Goal: Information Seeking & Learning: Learn about a topic

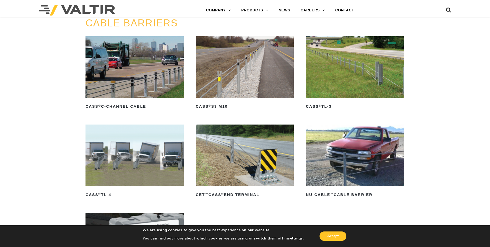
scroll to position [259, 0]
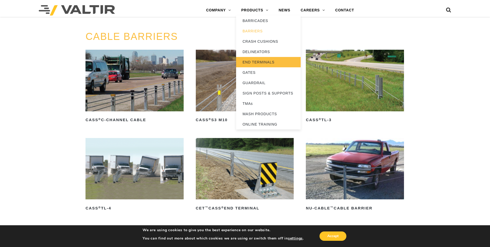
click at [250, 59] on link "END TERMINALS" at bounding box center [268, 62] width 65 height 10
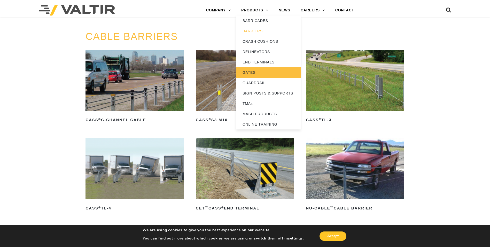
click at [257, 70] on link "GATES" at bounding box center [268, 72] width 65 height 10
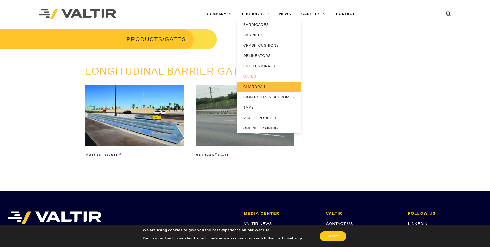
click at [252, 86] on link "GUARDRAIL" at bounding box center [269, 86] width 65 height 10
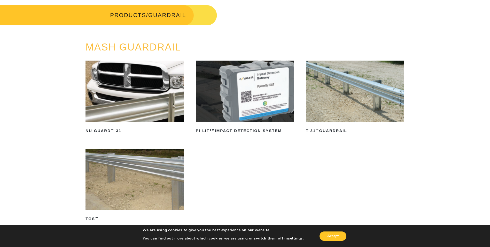
scroll to position [26, 0]
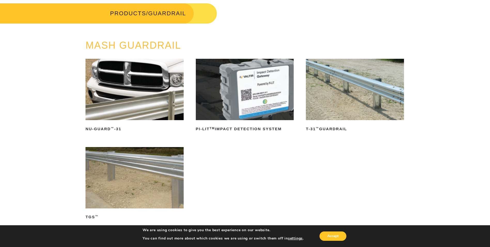
click at [161, 104] on img at bounding box center [135, 89] width 98 height 61
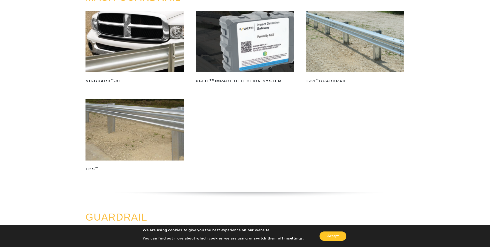
scroll to position [78, 0]
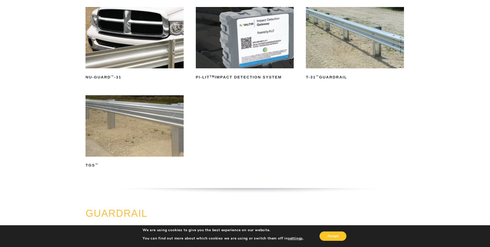
click at [360, 35] on img at bounding box center [355, 37] width 98 height 61
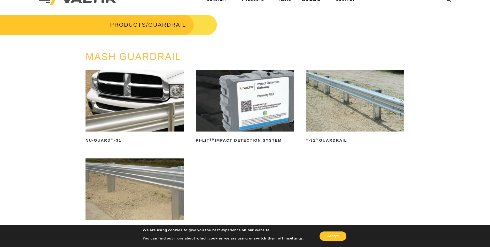
scroll to position [0, 0]
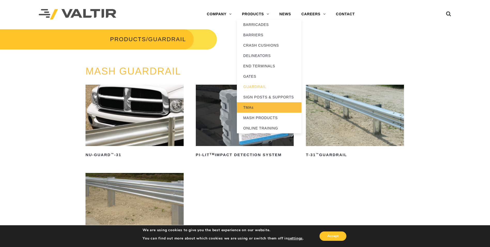
click at [252, 106] on link "TMAs" at bounding box center [269, 107] width 65 height 10
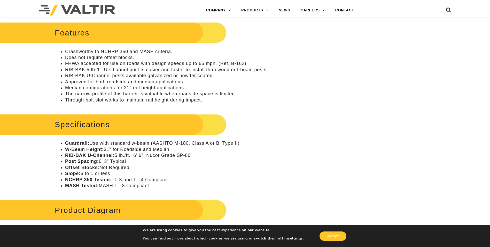
scroll to position [233, 0]
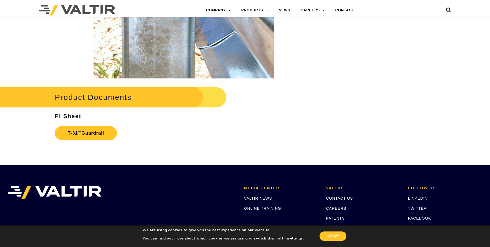
scroll to position [853, 0]
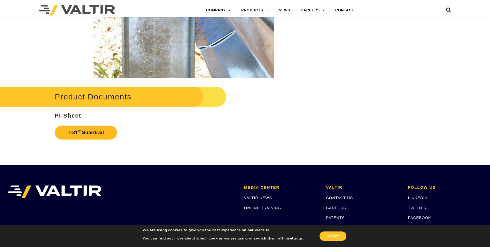
click at [73, 134] on link "T-31 ™ Guardrail" at bounding box center [86, 132] width 62 height 14
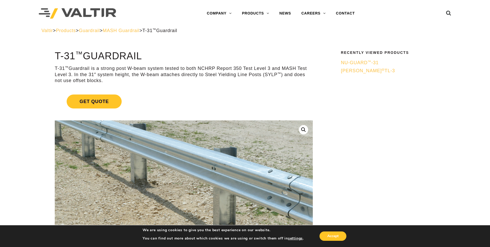
scroll to position [0, 0]
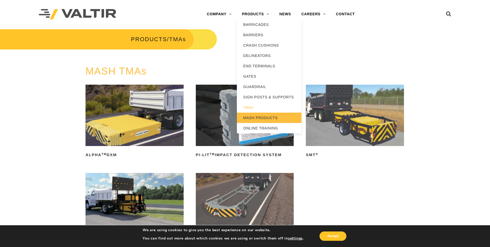
click at [253, 118] on link "MASH PRODUCTS" at bounding box center [269, 117] width 65 height 10
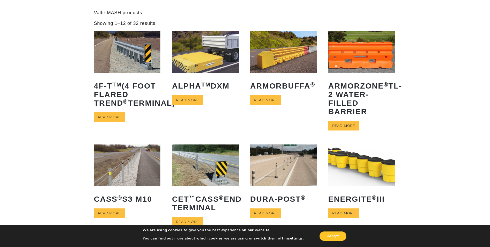
scroll to position [26, 0]
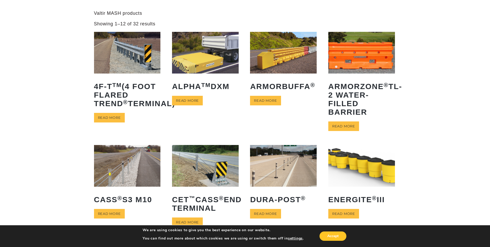
click at [284, 51] on img at bounding box center [283, 53] width 67 height 42
click at [347, 57] on img at bounding box center [362, 53] width 67 height 42
click at [347, 125] on link "Read more" at bounding box center [344, 126] width 31 height 10
click at [210, 57] on img at bounding box center [205, 53] width 67 height 42
click at [367, 49] on img at bounding box center [362, 53] width 67 height 42
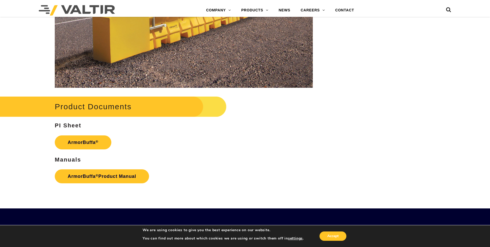
scroll to position [776, 0]
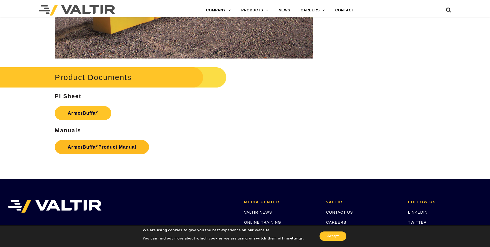
click at [78, 146] on link "ArmorBuffa ® Product Manual" at bounding box center [102, 147] width 94 height 14
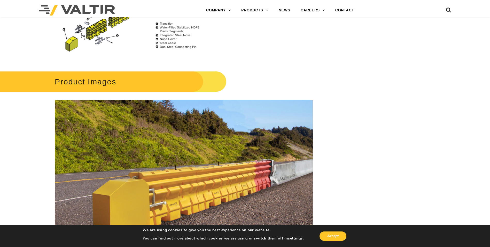
scroll to position [569, 0]
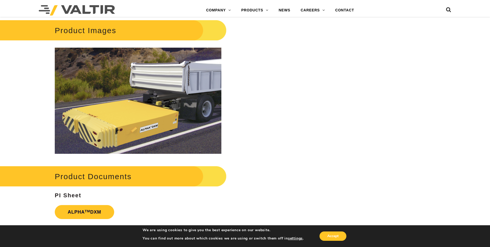
scroll to position [543, 0]
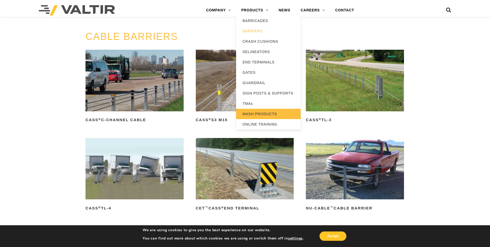
click at [248, 112] on link "MASH PRODUCTS" at bounding box center [268, 114] width 65 height 10
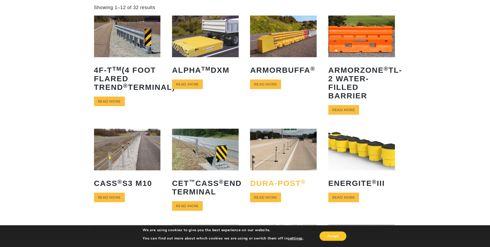
scroll to position [78, 0]
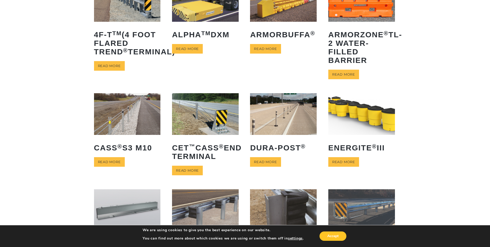
click at [356, 106] on img at bounding box center [362, 114] width 67 height 42
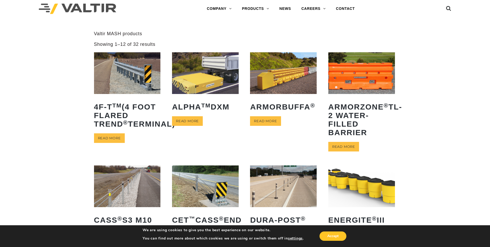
scroll to position [0, 0]
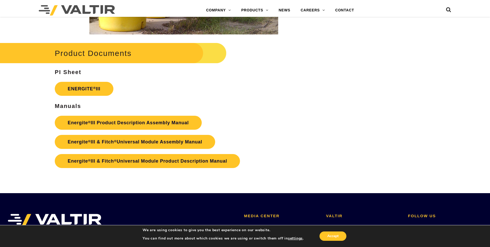
scroll to position [891, 0]
